Goal: Transaction & Acquisition: Subscribe to service/newsletter

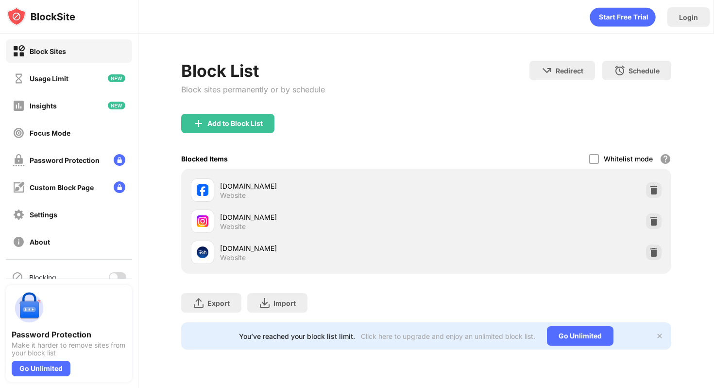
click at [119, 275] on div at bounding box center [117, 277] width 17 height 10
click at [59, 364] on div "Go Unlimited" at bounding box center [41, 369] width 59 height 16
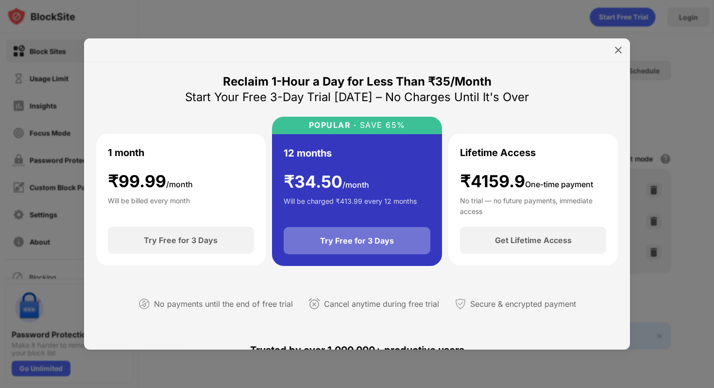
click at [351, 241] on div "Try Free for 3 Days" at bounding box center [357, 241] width 74 height 10
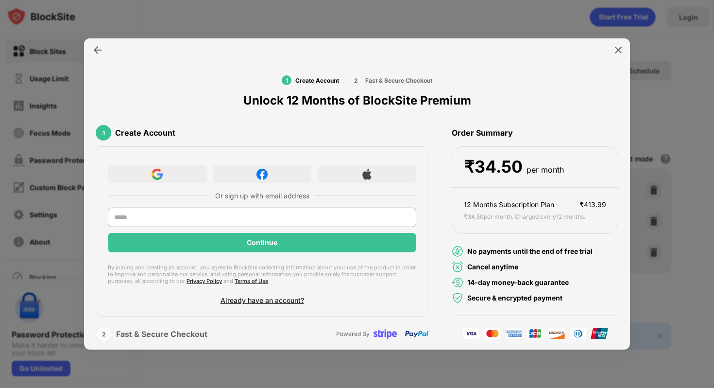
scroll to position [12, 0]
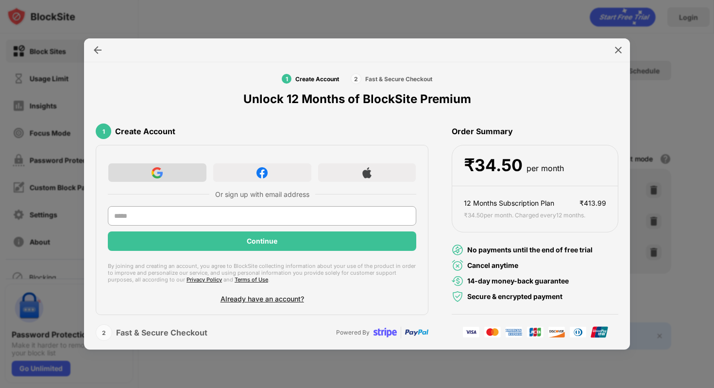
click at [193, 174] on div at bounding box center [157, 172] width 99 height 19
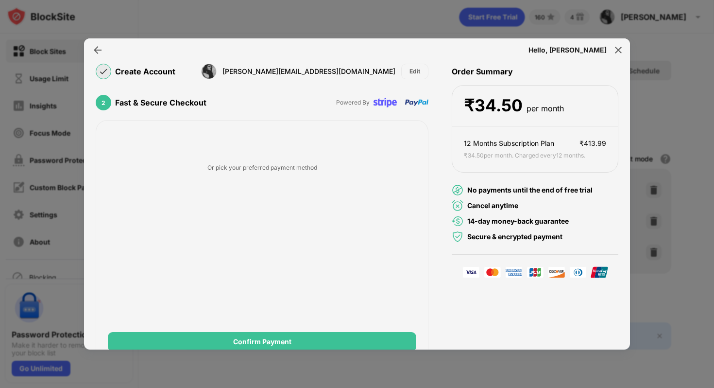
scroll to position [92, 0]
